Goal: Find specific page/section: Find specific page/section

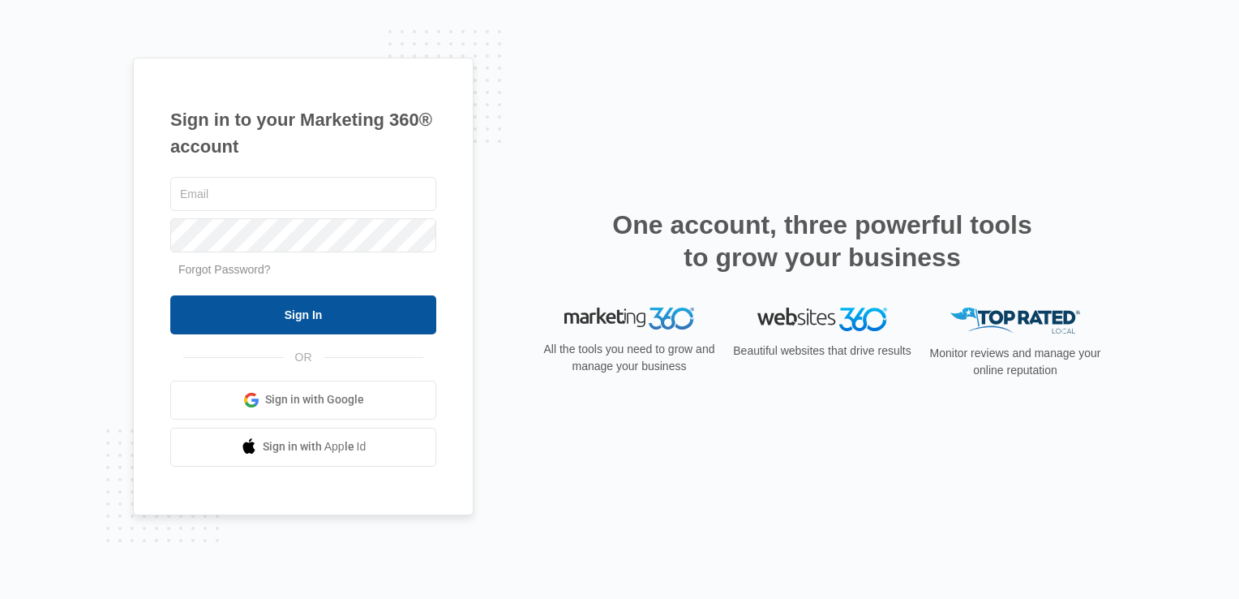
type input "[EMAIL_ADDRESS][DOMAIN_NAME]"
click at [406, 305] on input "Sign In" at bounding box center [303, 314] width 266 height 39
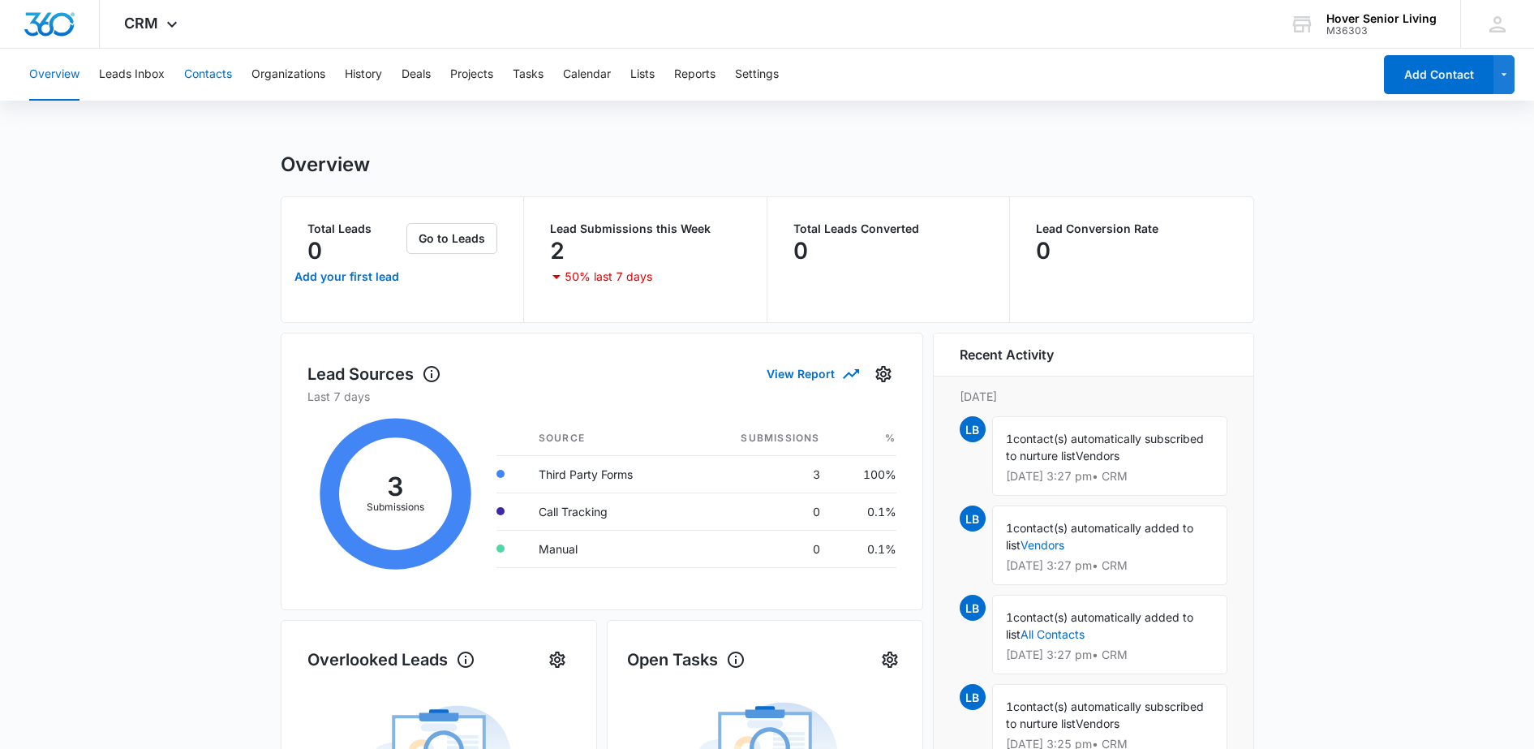
click at [217, 68] on button "Contacts" at bounding box center [208, 75] width 48 height 52
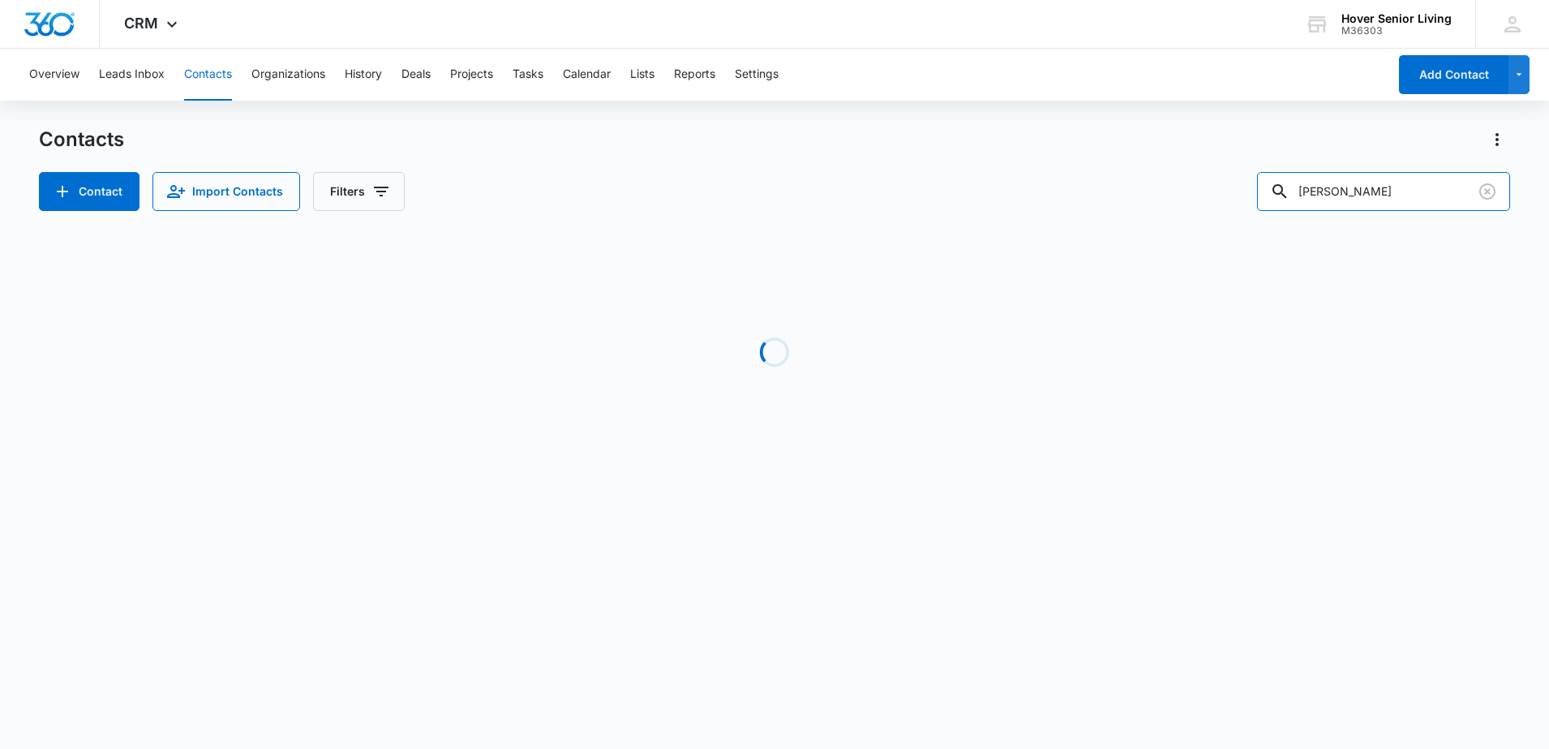
drag, startPoint x: 1355, startPoint y: 187, endPoint x: 1221, endPoint y: 193, distance: 134.8
click at [1221, 193] on div "Contact Import Contacts Filters [PERSON_NAME]" at bounding box center [775, 191] width 1472 height 39
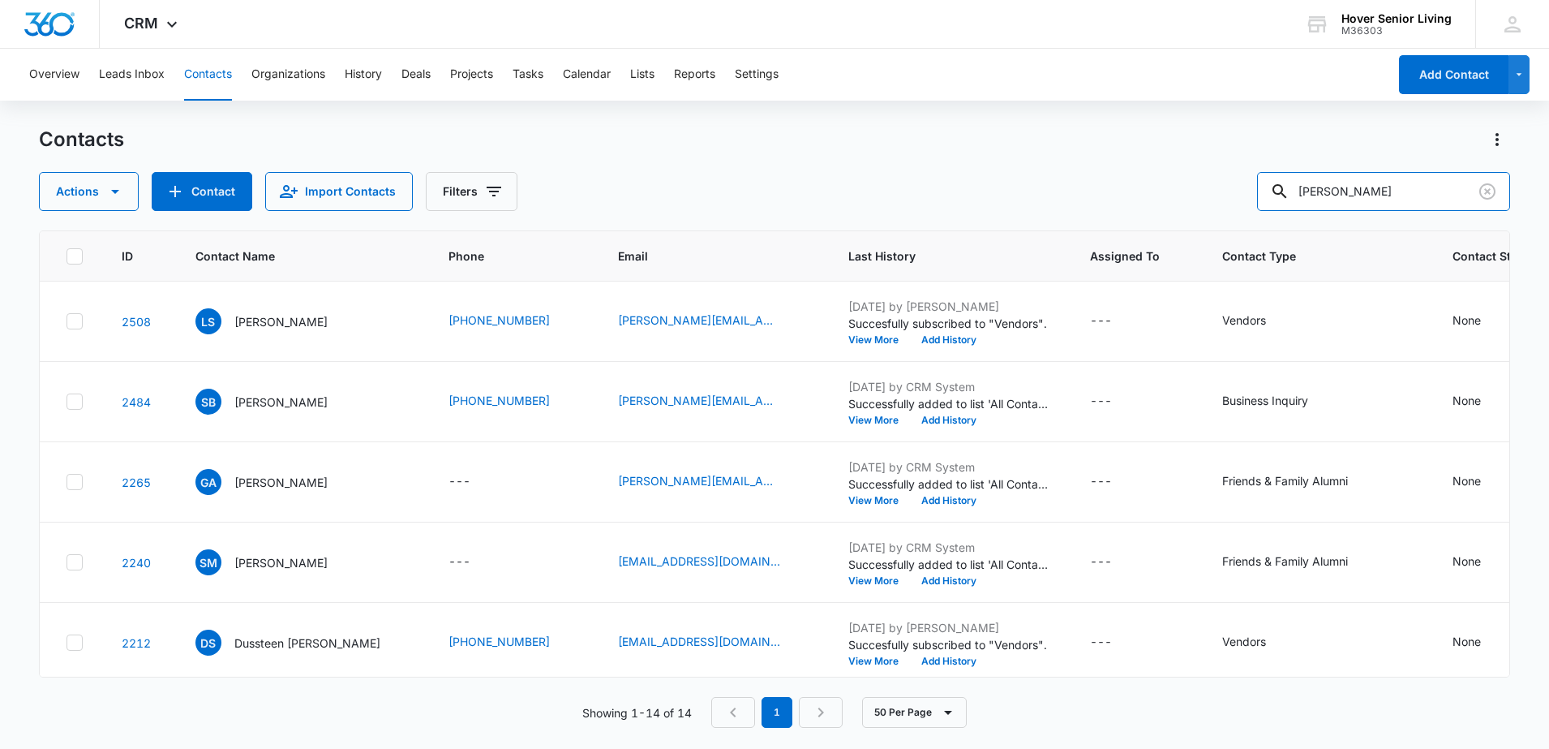
type input "[PERSON_NAME]"
